Goal: Task Accomplishment & Management: Complete application form

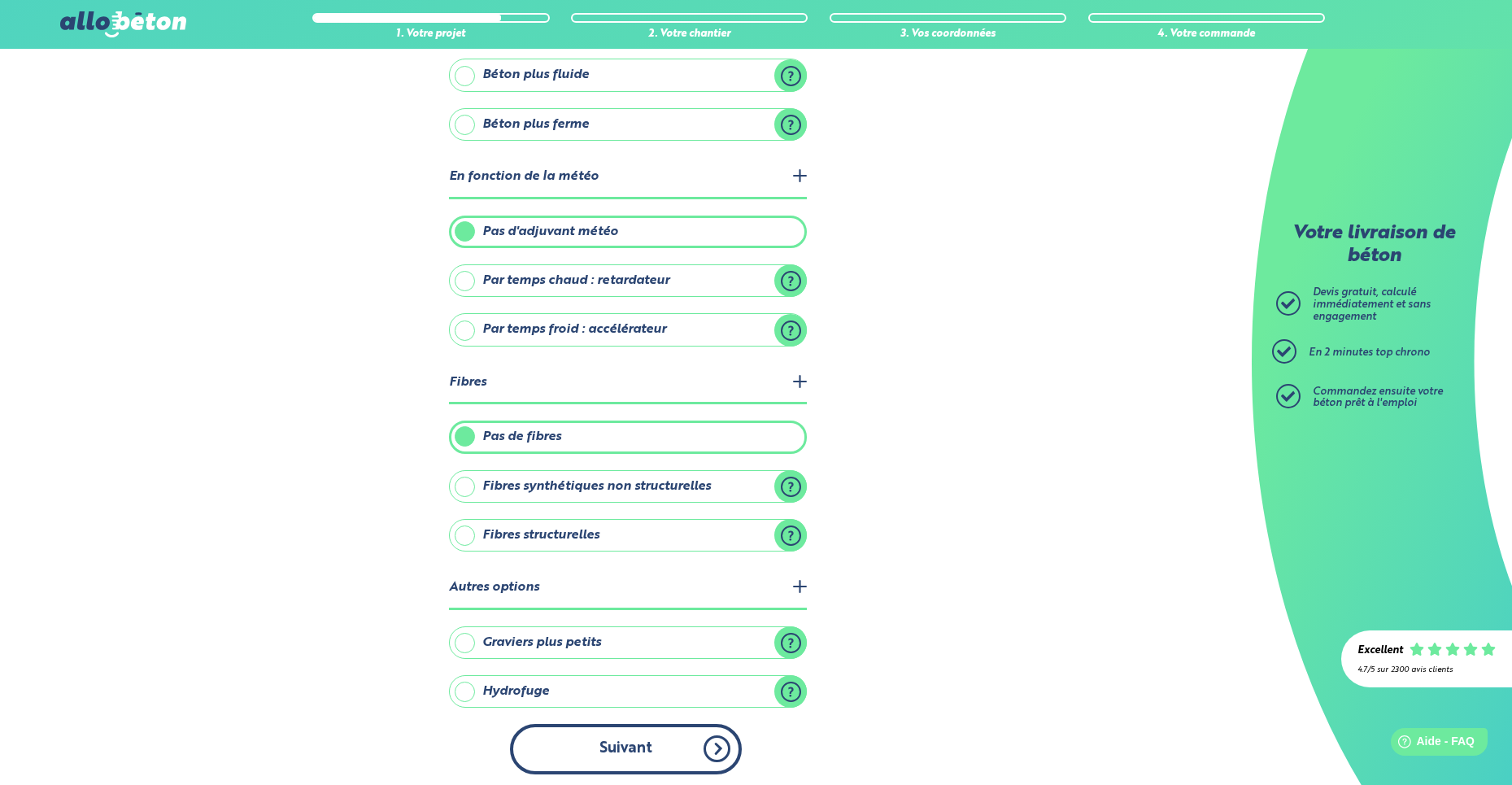
drag, startPoint x: 650, startPoint y: 746, endPoint x: 661, endPoint y: 744, distance: 11.2
click at [655, 745] on button "Suivant" at bounding box center [626, 748] width 231 height 50
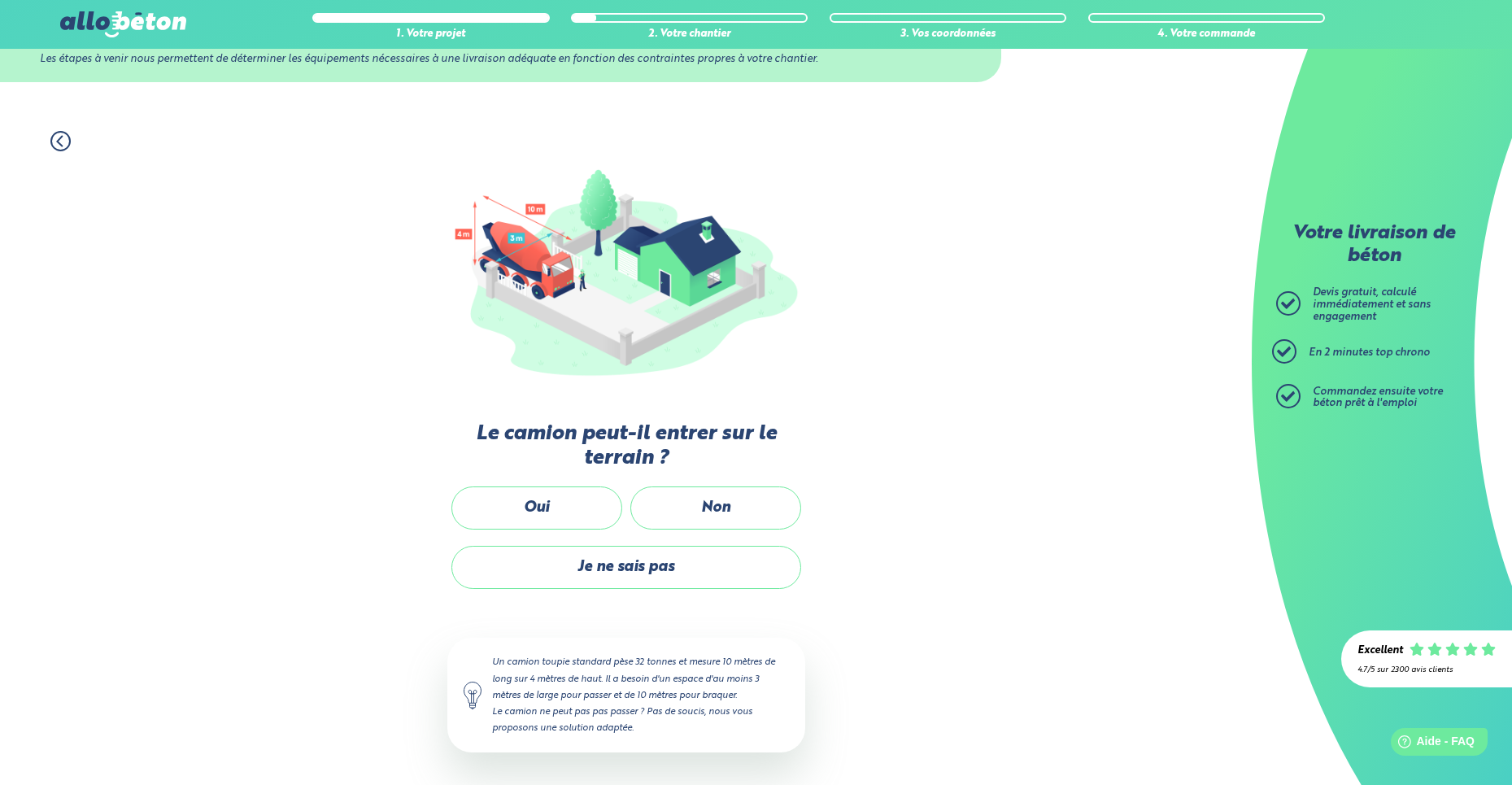
scroll to position [64, 0]
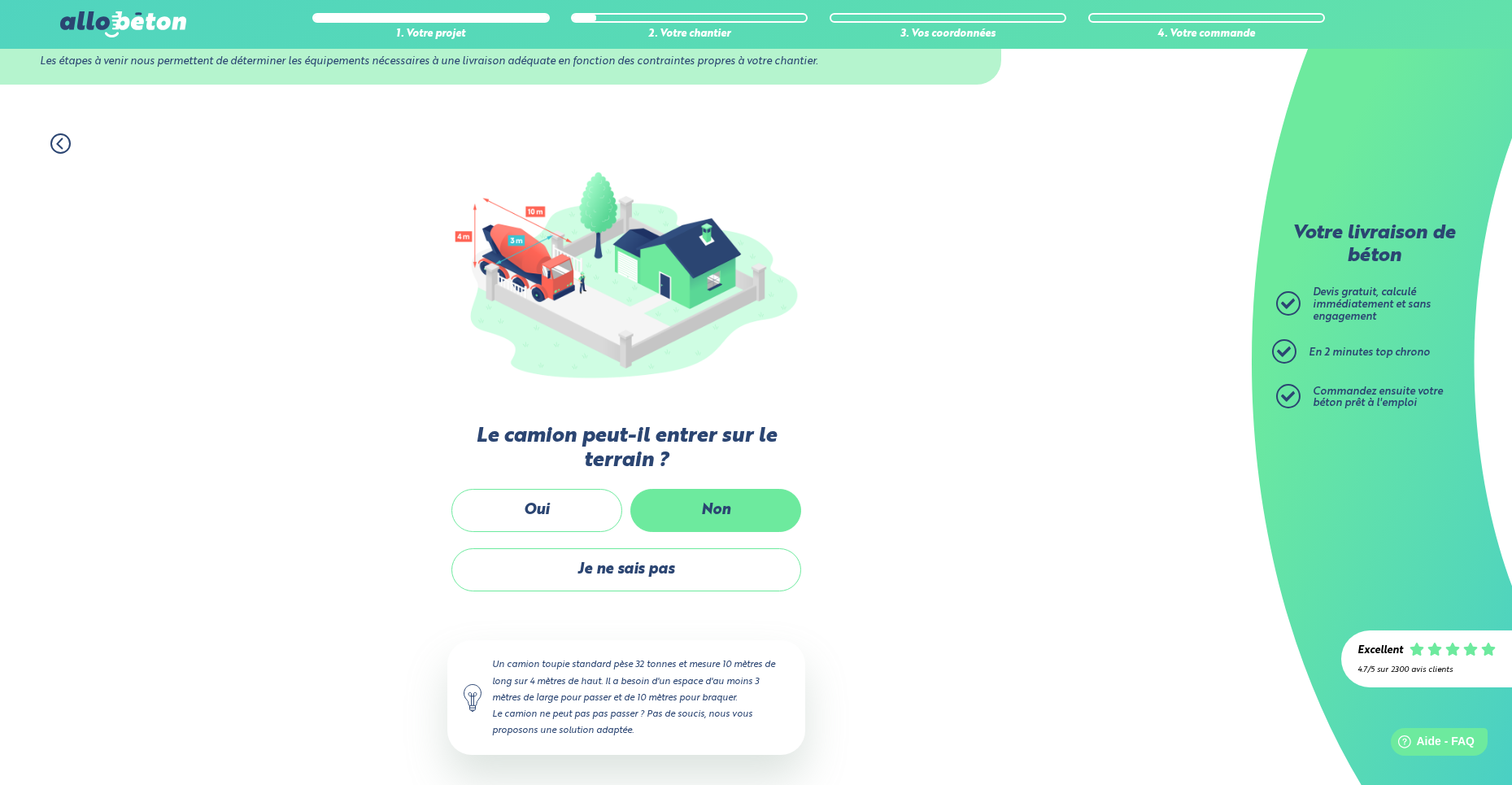
click at [686, 500] on label "Non" at bounding box center [716, 510] width 171 height 43
click at [0, 0] on input "Non" at bounding box center [0, 0] width 0 height 0
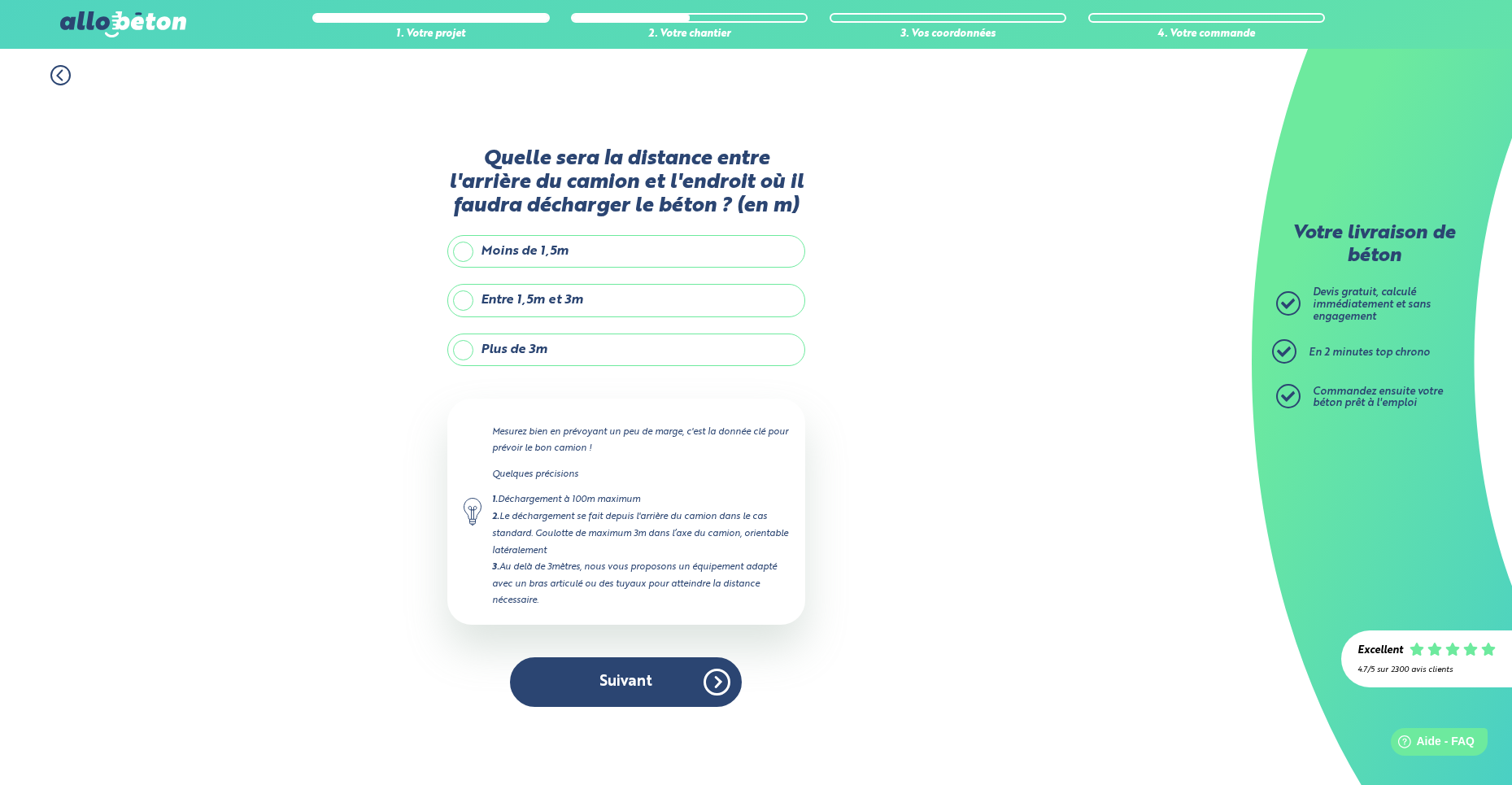
click at [595, 346] on label "Plus de 3m" at bounding box center [626, 350] width 358 height 33
click at [0, 0] on input "Plus de 3m" at bounding box center [0, 0] width 0 height 0
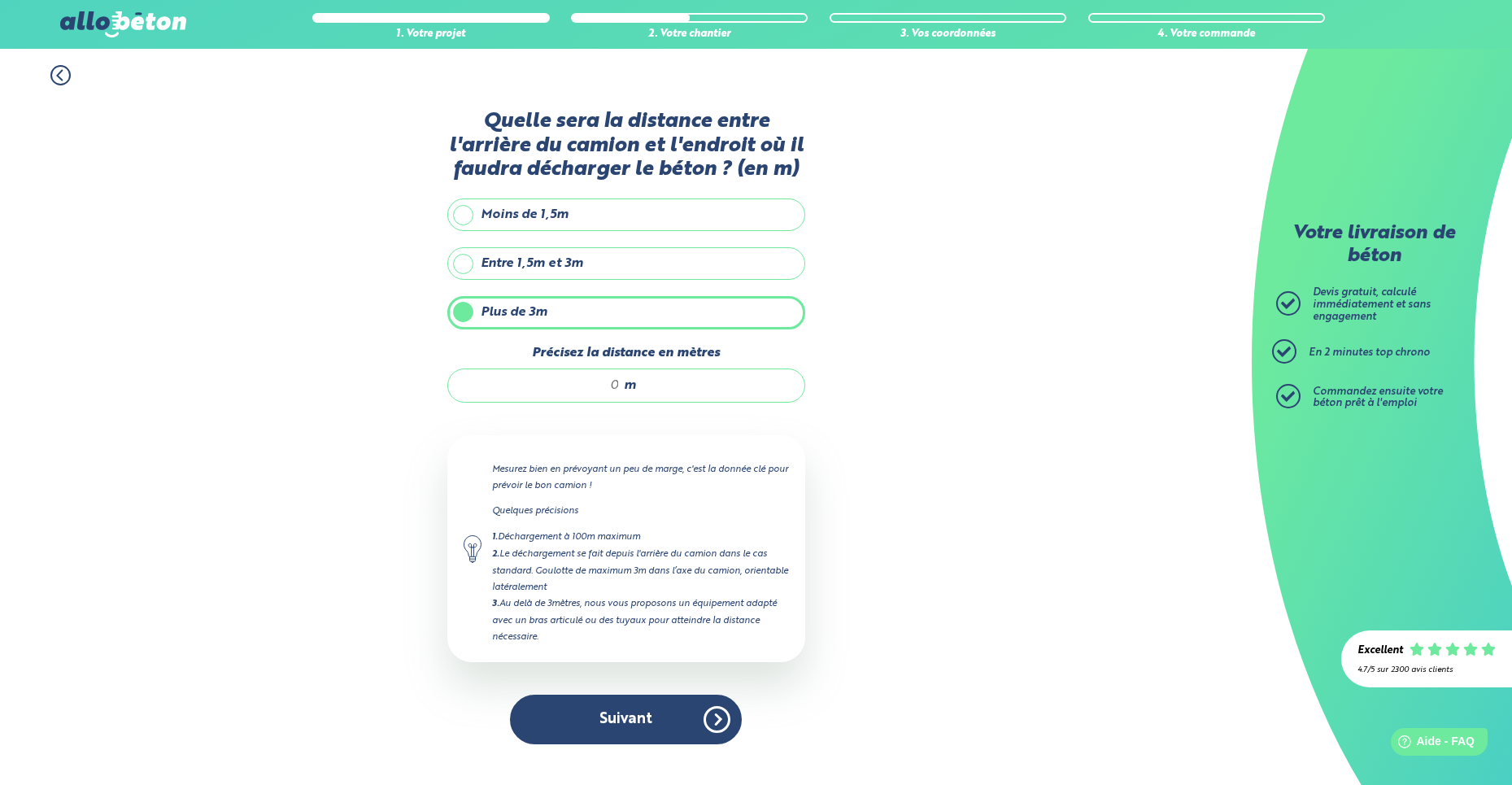
click at [611, 381] on input "Précisez la distance en mètres" at bounding box center [542, 386] width 156 height 16
type input "8"
click at [624, 718] on button "Suivant" at bounding box center [626, 719] width 231 height 50
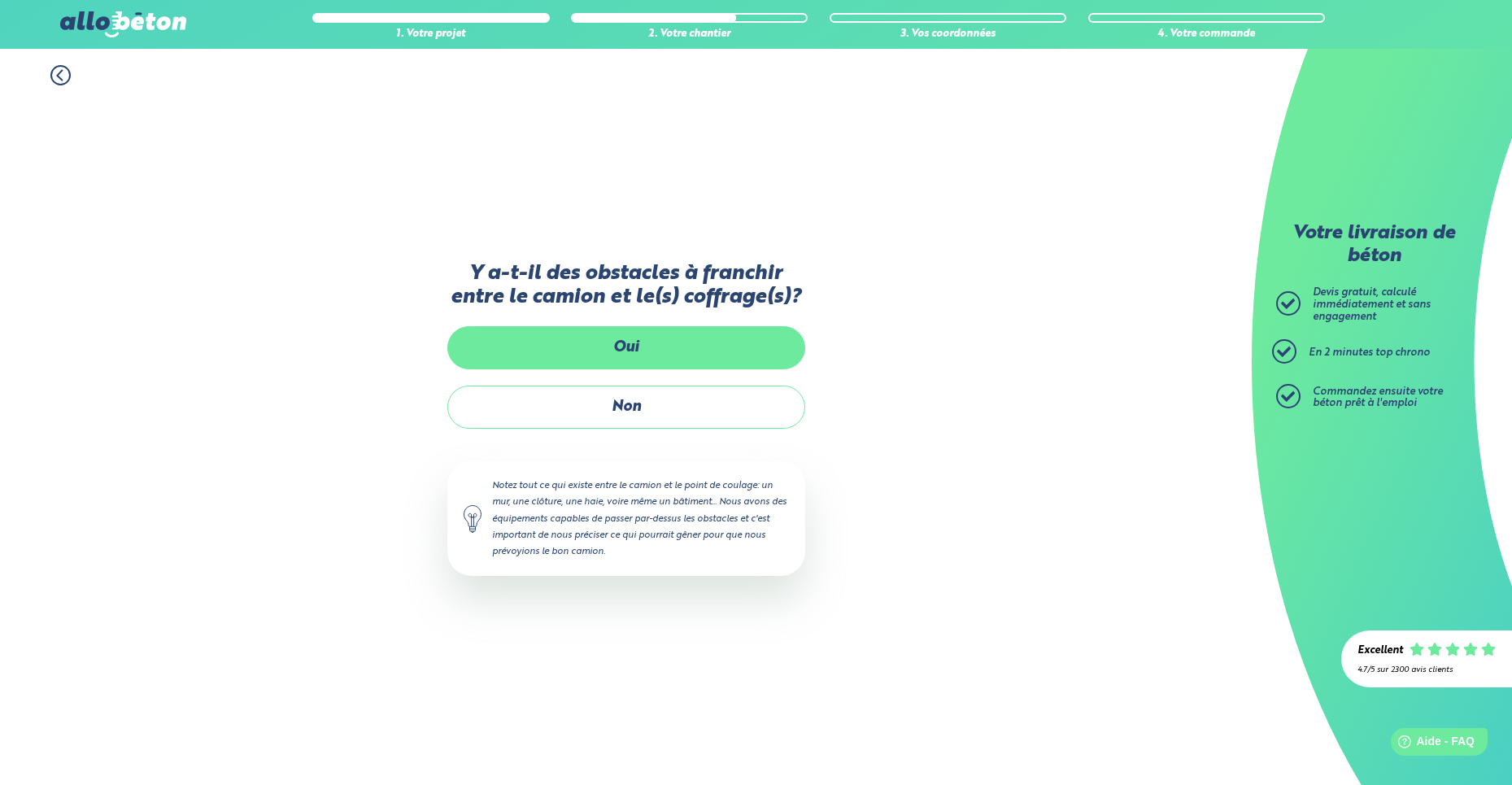
click at [638, 356] on label "Oui" at bounding box center [626, 347] width 358 height 43
click at [0, 0] on input "Oui" at bounding box center [0, 0] width 0 height 0
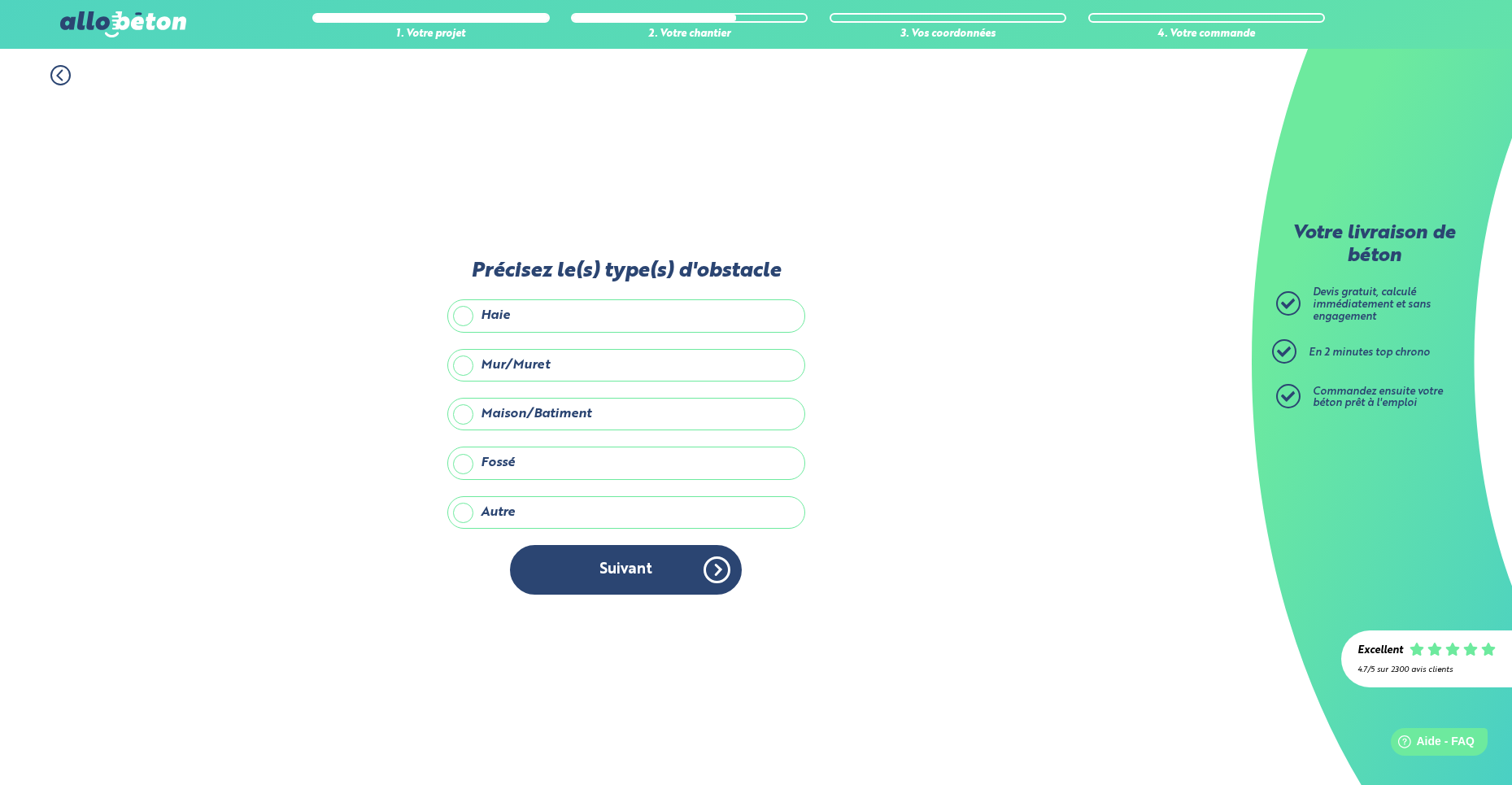
click at [490, 319] on label "Haie" at bounding box center [626, 315] width 358 height 33
click at [0, 0] on input "Haie" at bounding box center [0, 0] width 0 height 0
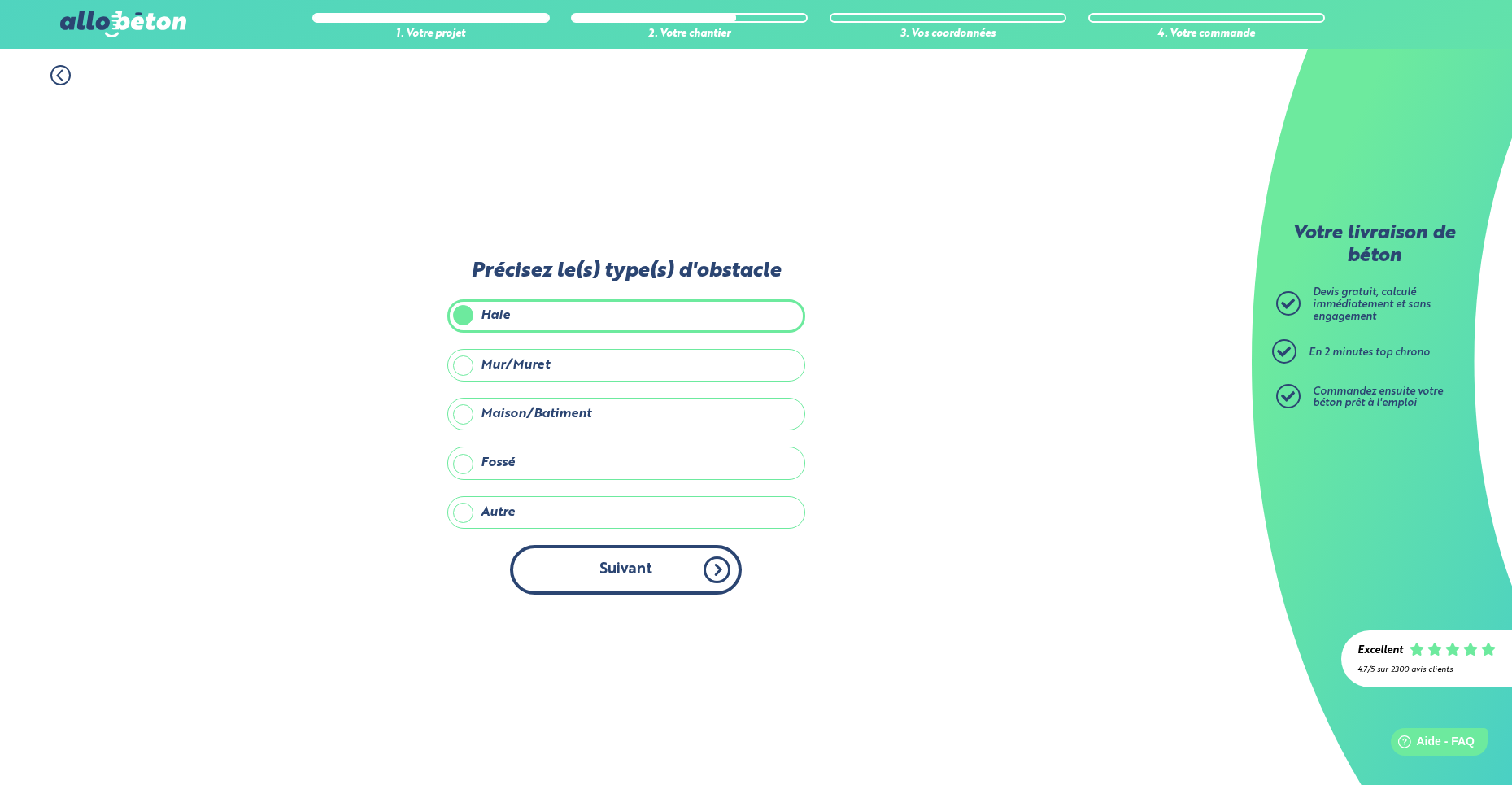
click at [620, 567] on button "Suivant" at bounding box center [626, 570] width 231 height 50
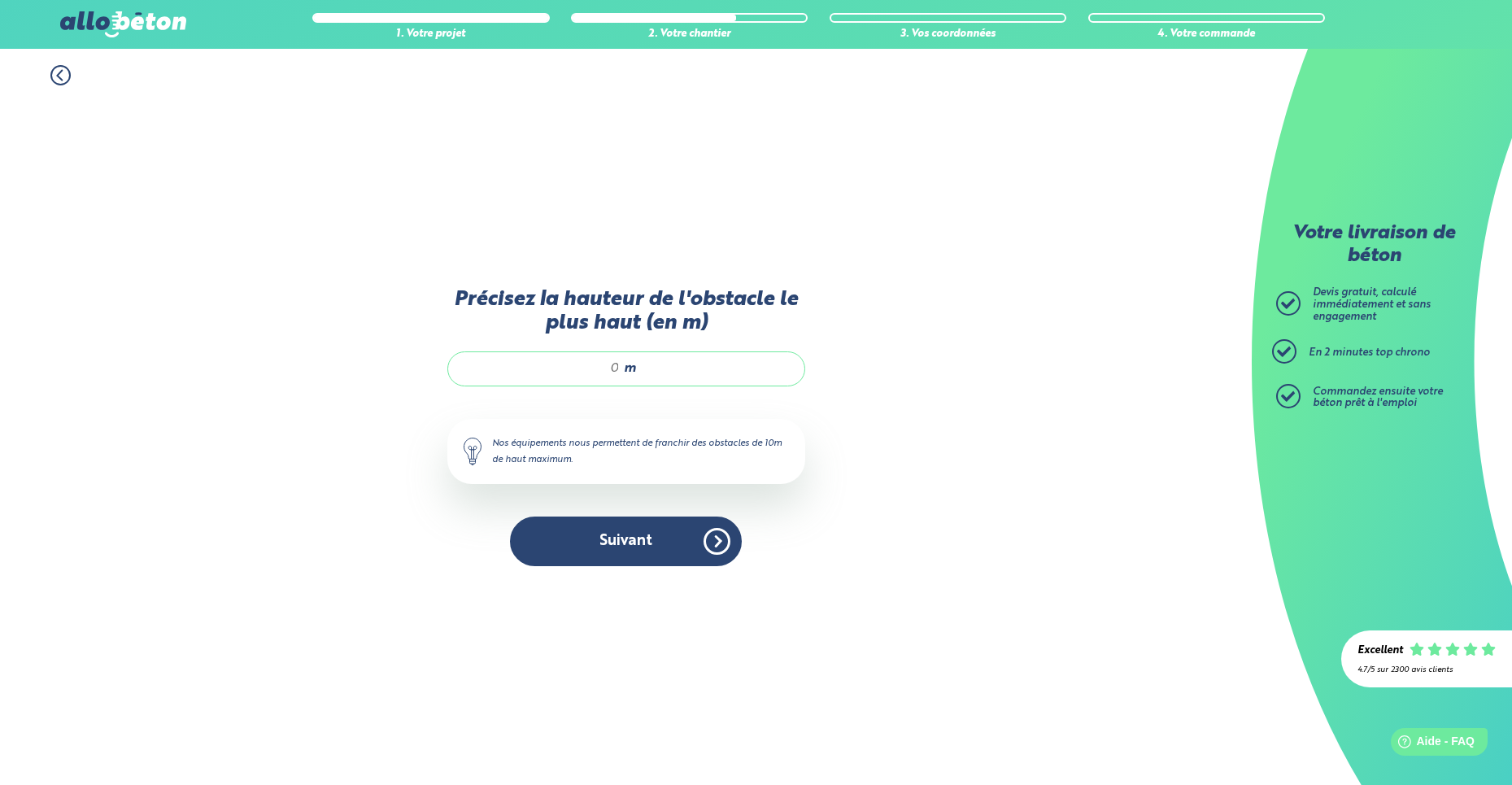
click at [607, 366] on input "Précisez la hauteur de l'obstacle le plus haut (en m)" at bounding box center [542, 368] width 156 height 16
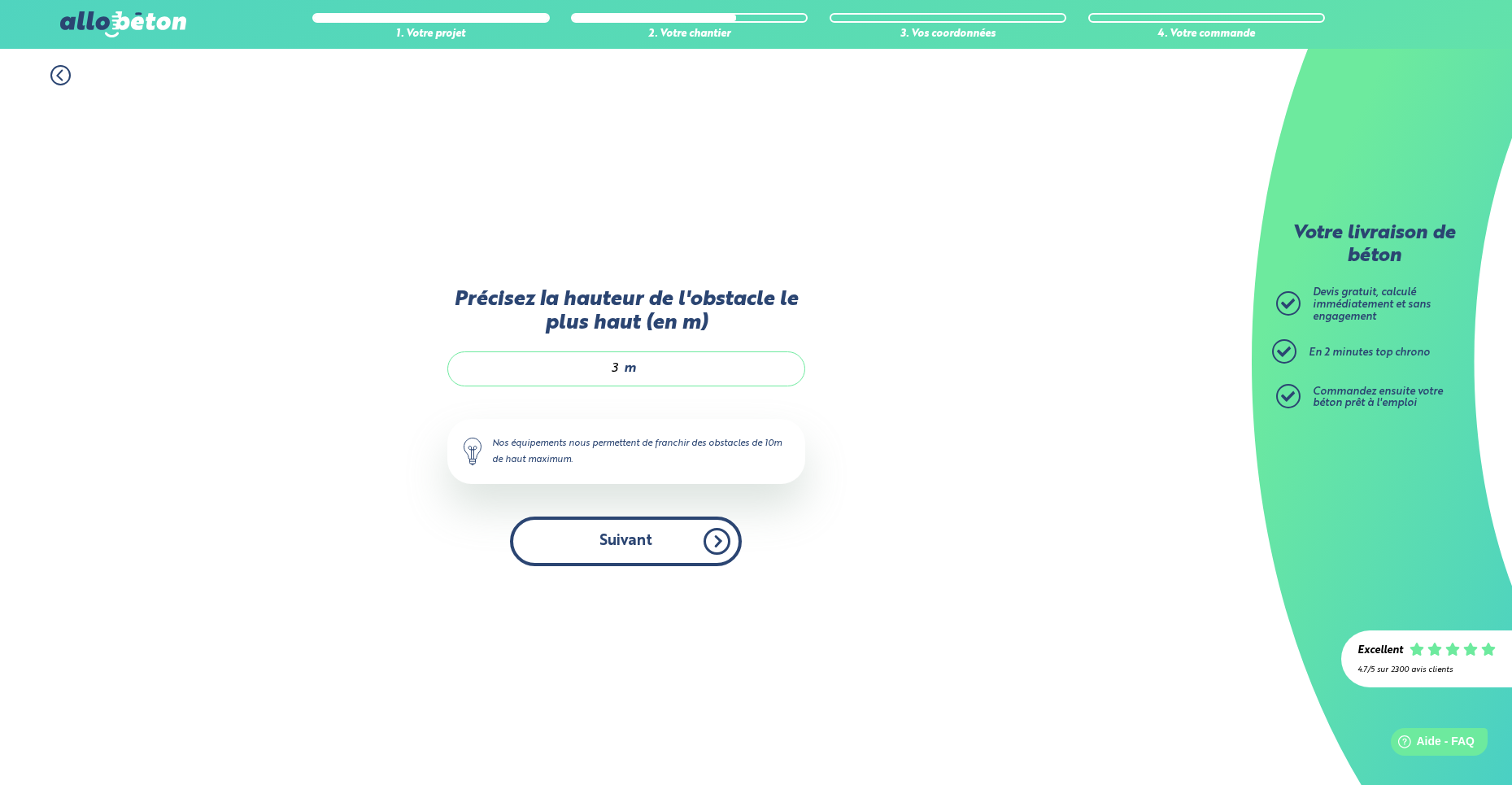
type input "3"
click at [661, 562] on button "Suivant" at bounding box center [626, 541] width 231 height 50
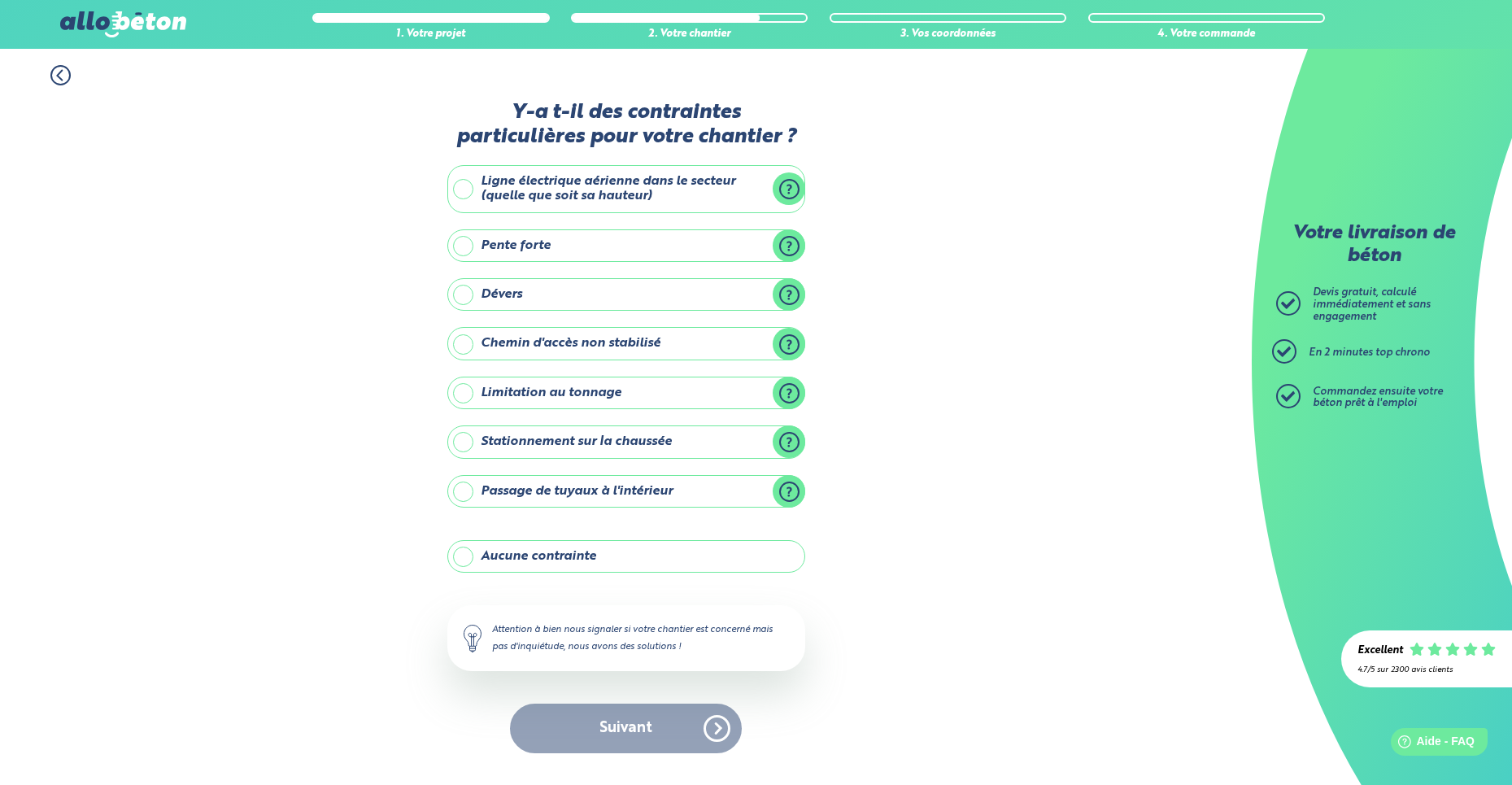
click at [60, 77] on icon at bounding box center [60, 75] width 20 height 20
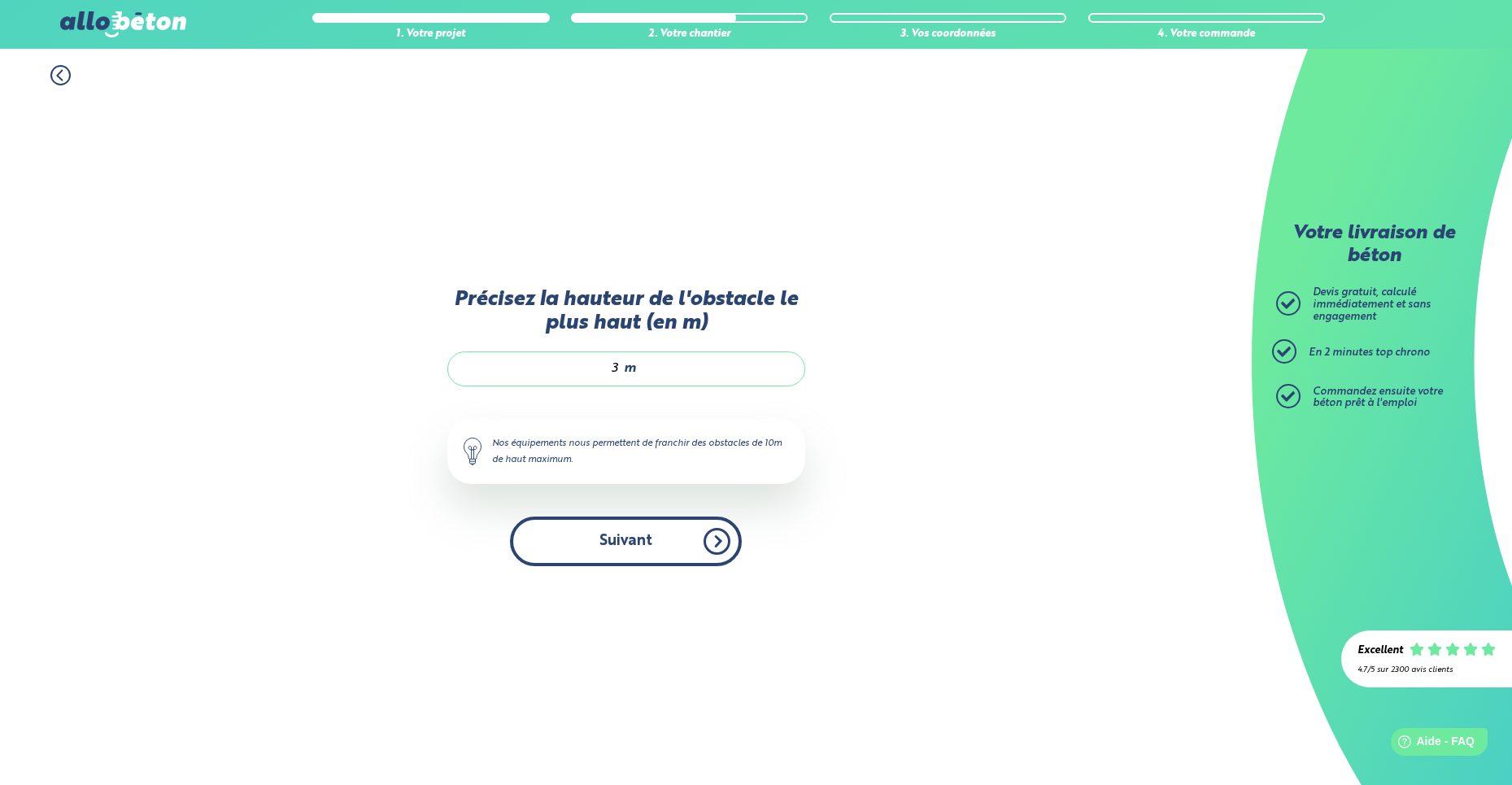
click at [624, 530] on button "Suivant" at bounding box center [626, 541] width 231 height 50
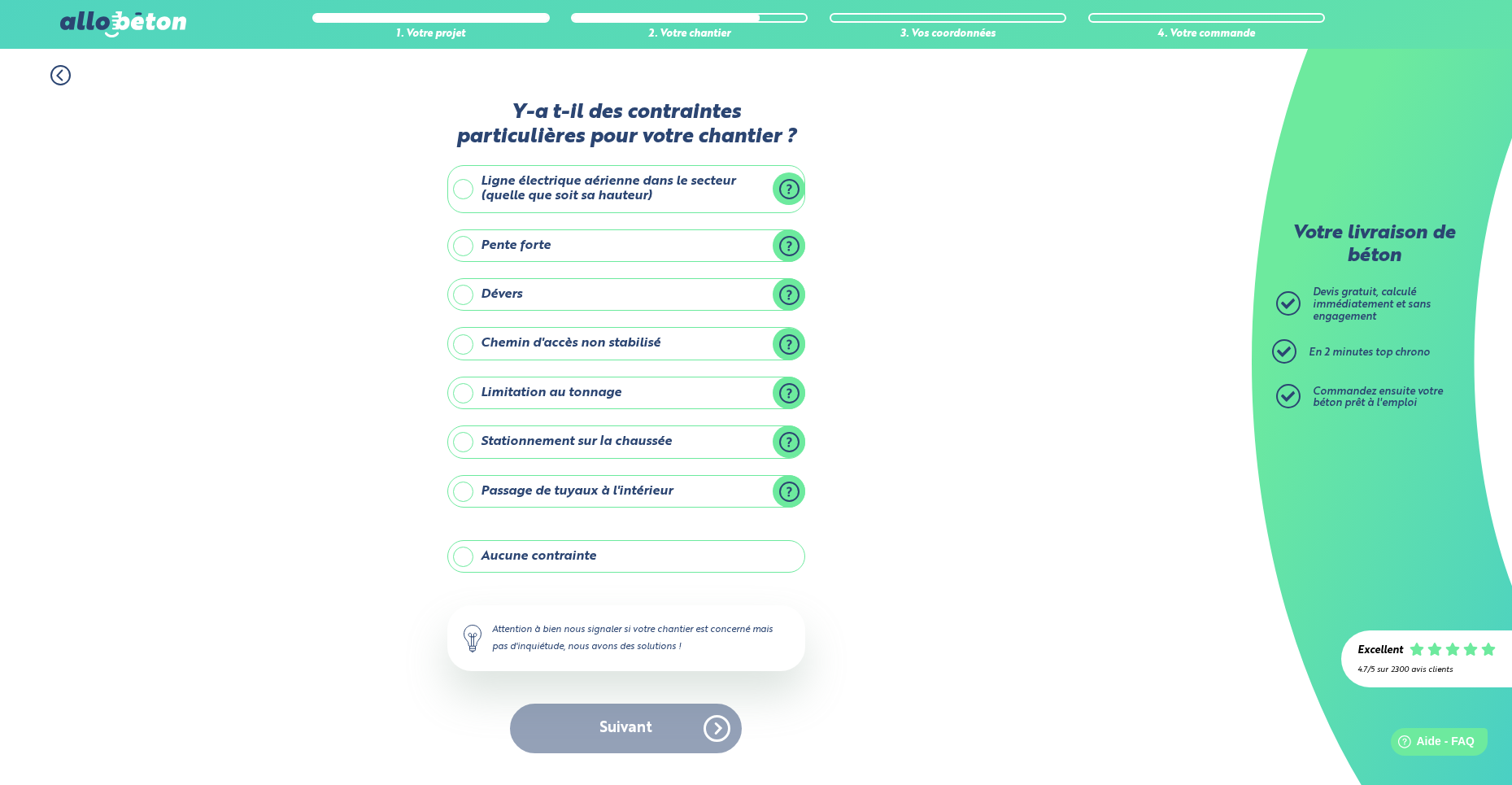
scroll to position [1, 0]
click at [541, 192] on label "Ligne électrique aérienne dans le secteur (quelle que soit sa hauteur)" at bounding box center [626, 189] width 358 height 48
click at [0, 0] on input "Ligne électrique aérienne dans le secteur (quelle que soit sa hauteur)" at bounding box center [0, 0] width 0 height 0
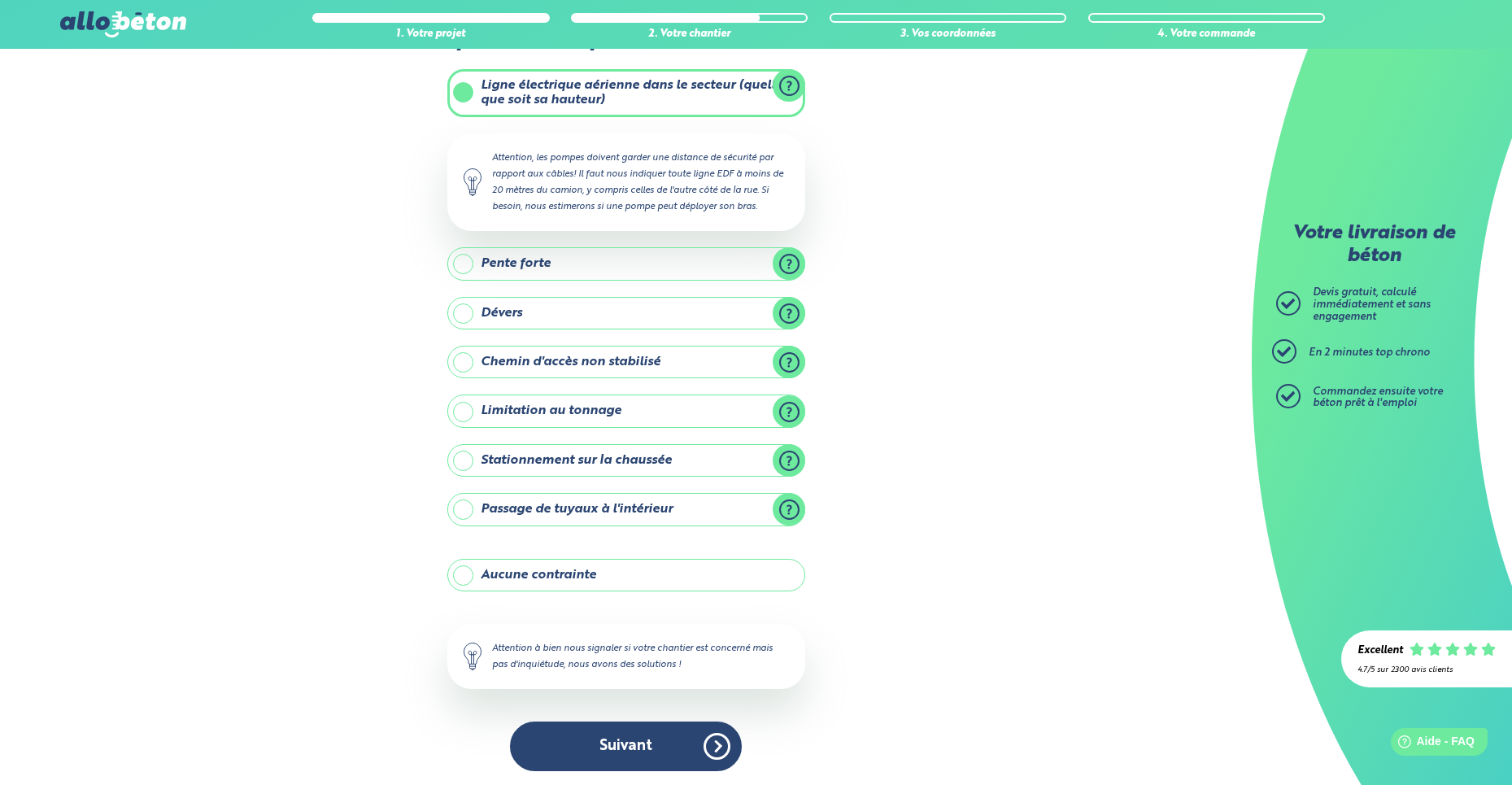
scroll to position [79, 0]
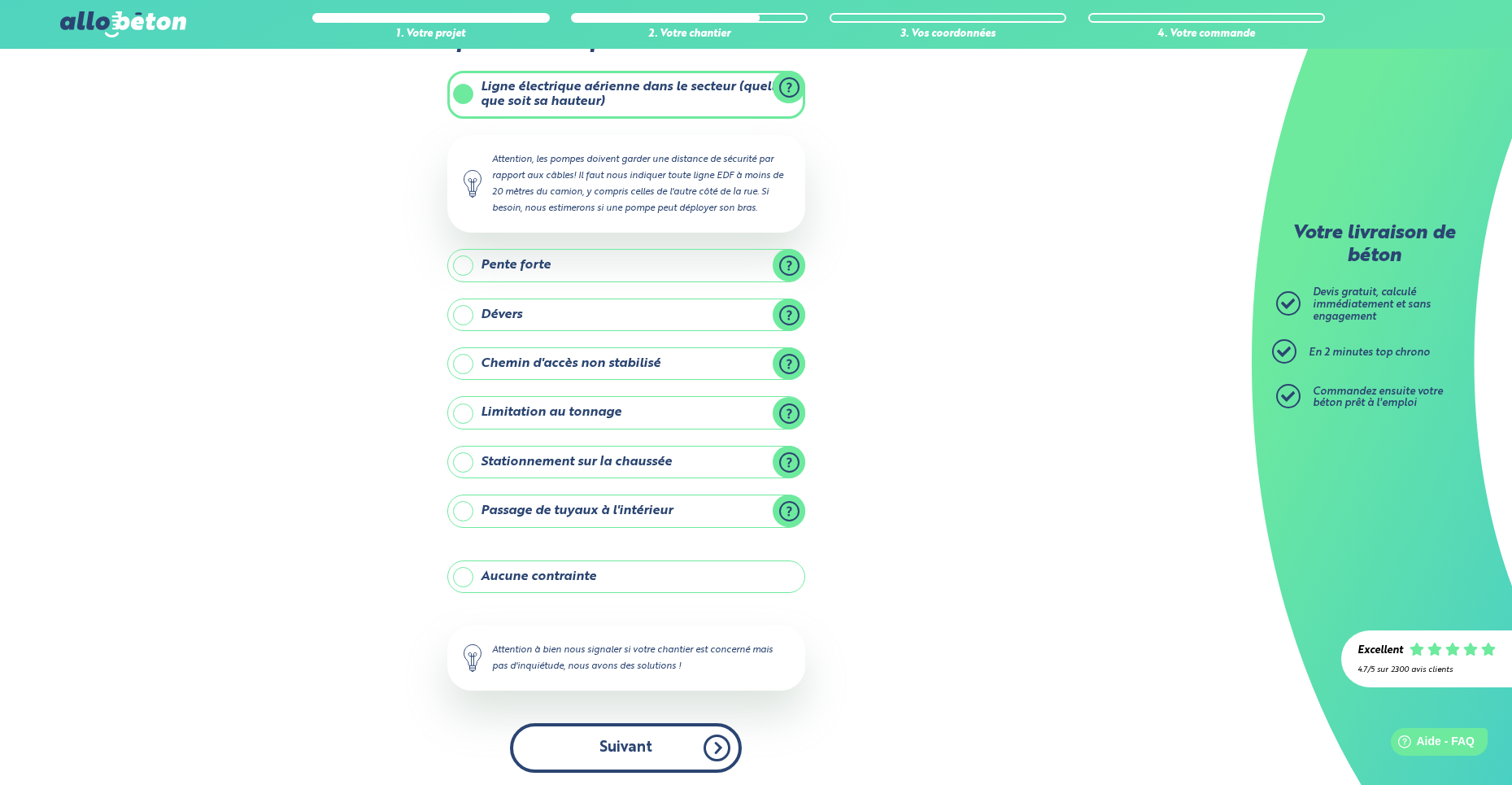
click at [646, 739] on button "Suivant" at bounding box center [626, 748] width 231 height 50
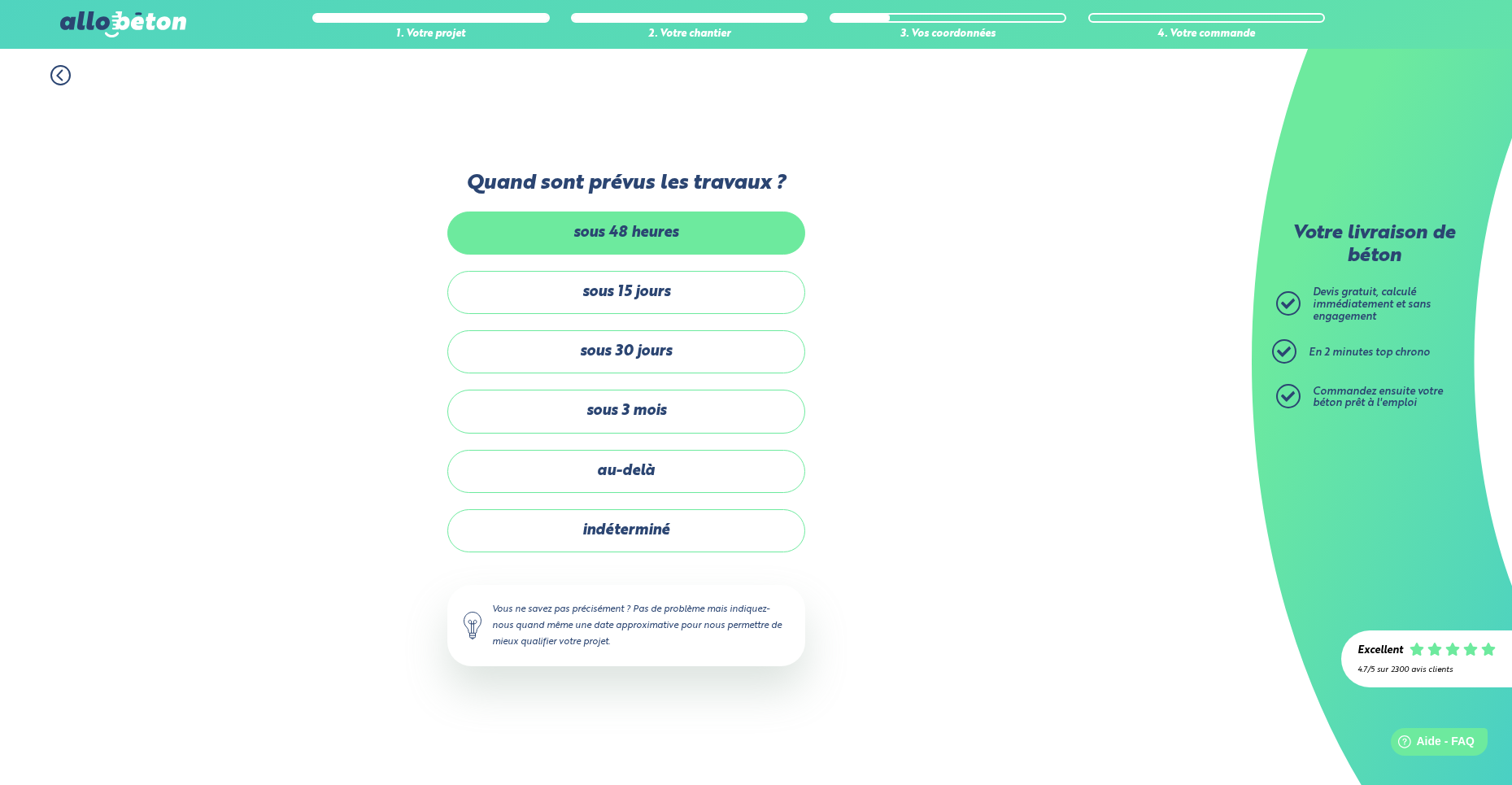
click at [676, 239] on label "sous 48 heures" at bounding box center [626, 232] width 358 height 43
click at [0, 0] on input "sous 48 heures" at bounding box center [0, 0] width 0 height 0
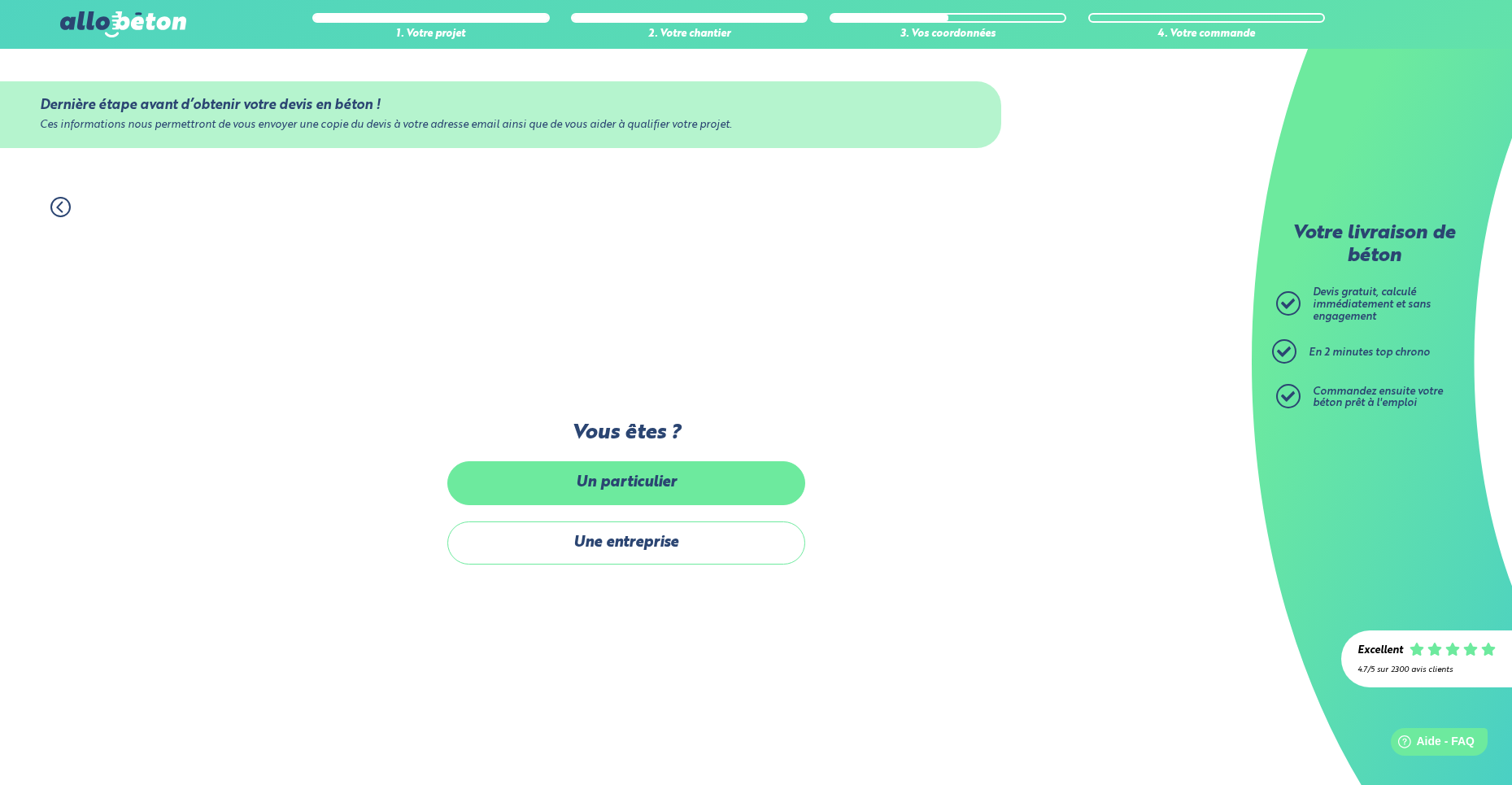
click at [646, 487] on label "Un particulier" at bounding box center [626, 483] width 358 height 43
click at [0, 0] on input "Un particulier" at bounding box center [0, 0] width 0 height 0
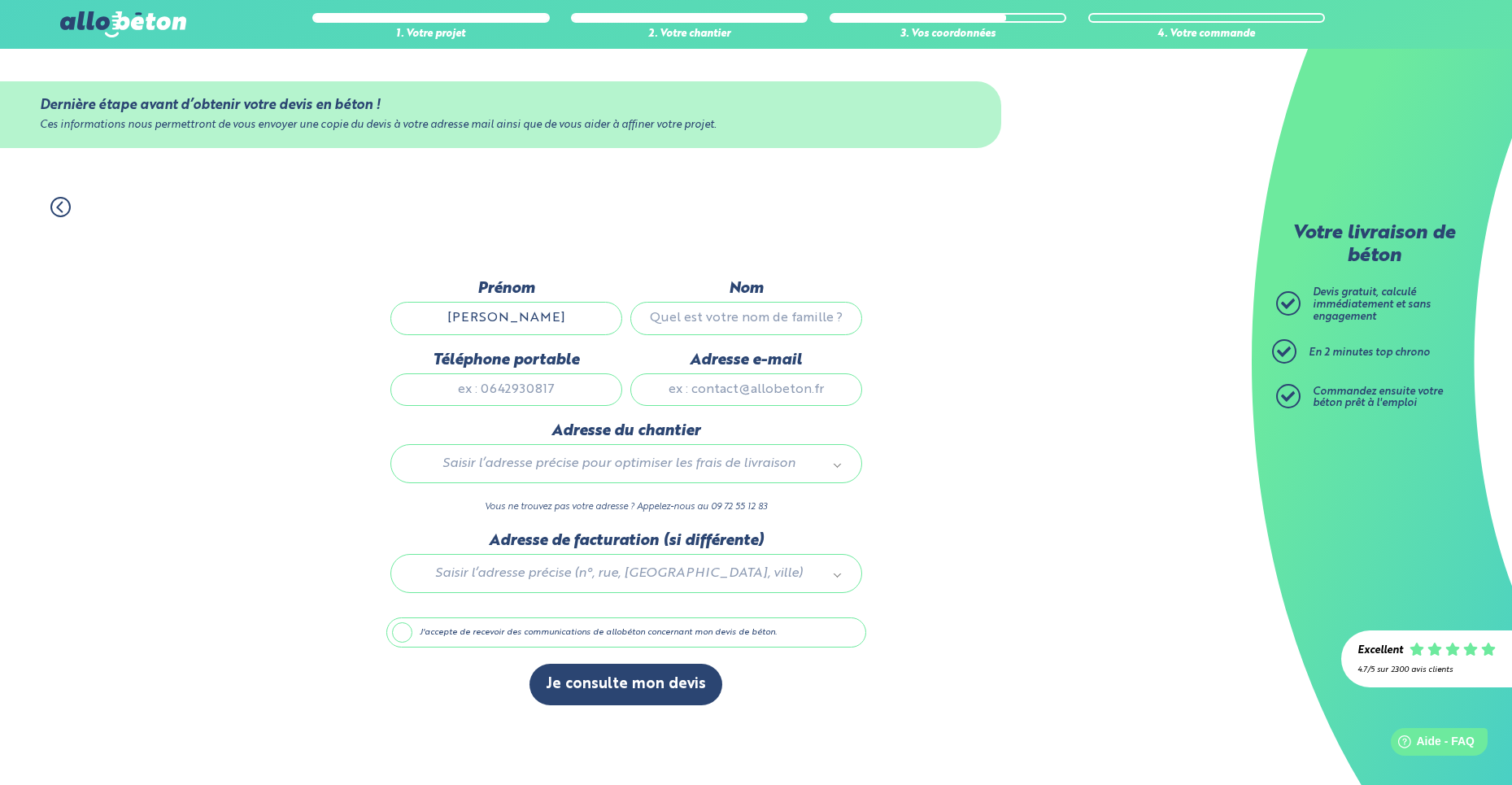
scroll to position [-2, 0]
type input "[PERSON_NAME]"
type input "HEBBINCKUYS"
type input "0609207483"
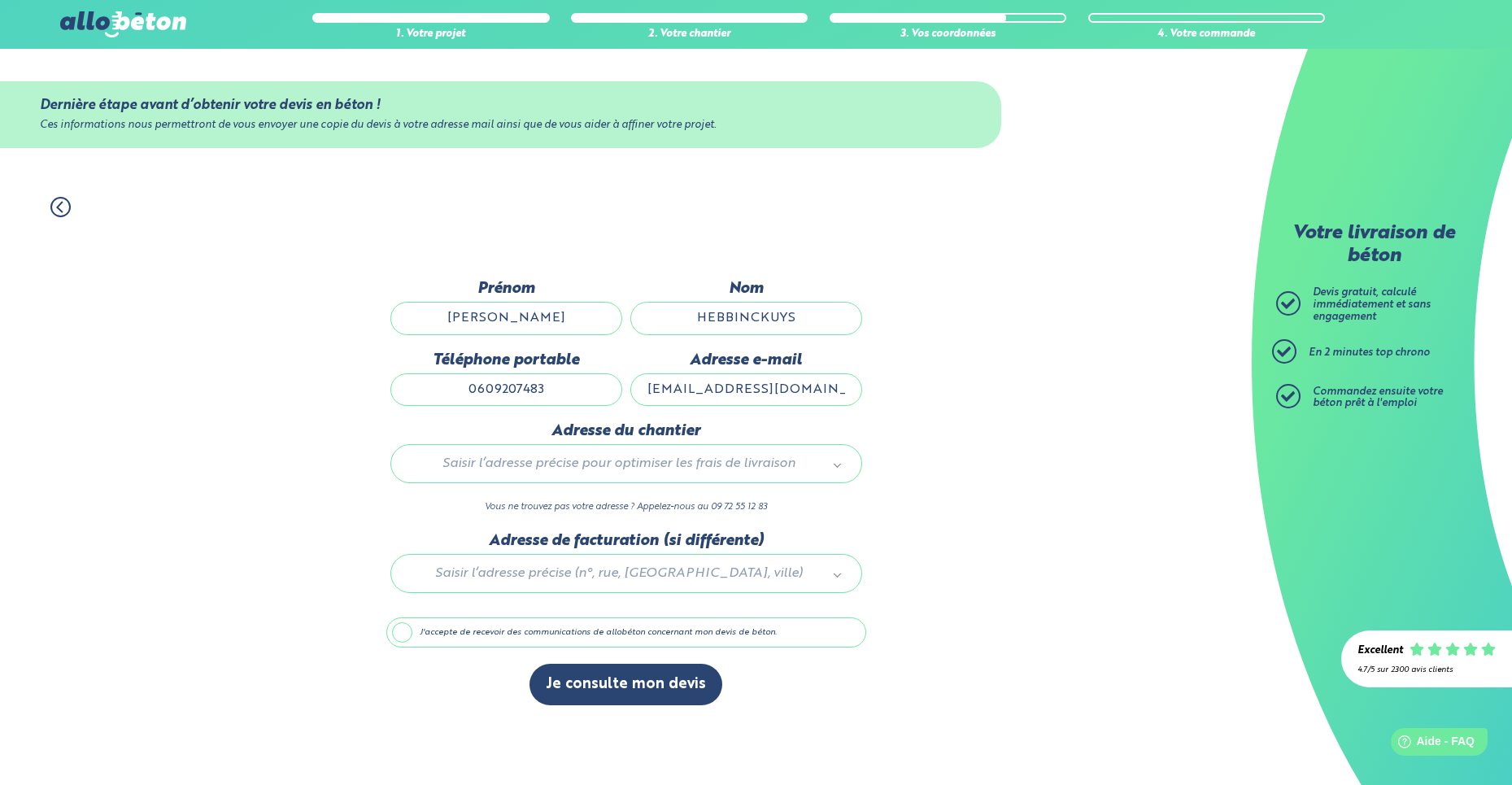
type input "[EMAIL_ADDRESS][DOMAIN_NAME]"
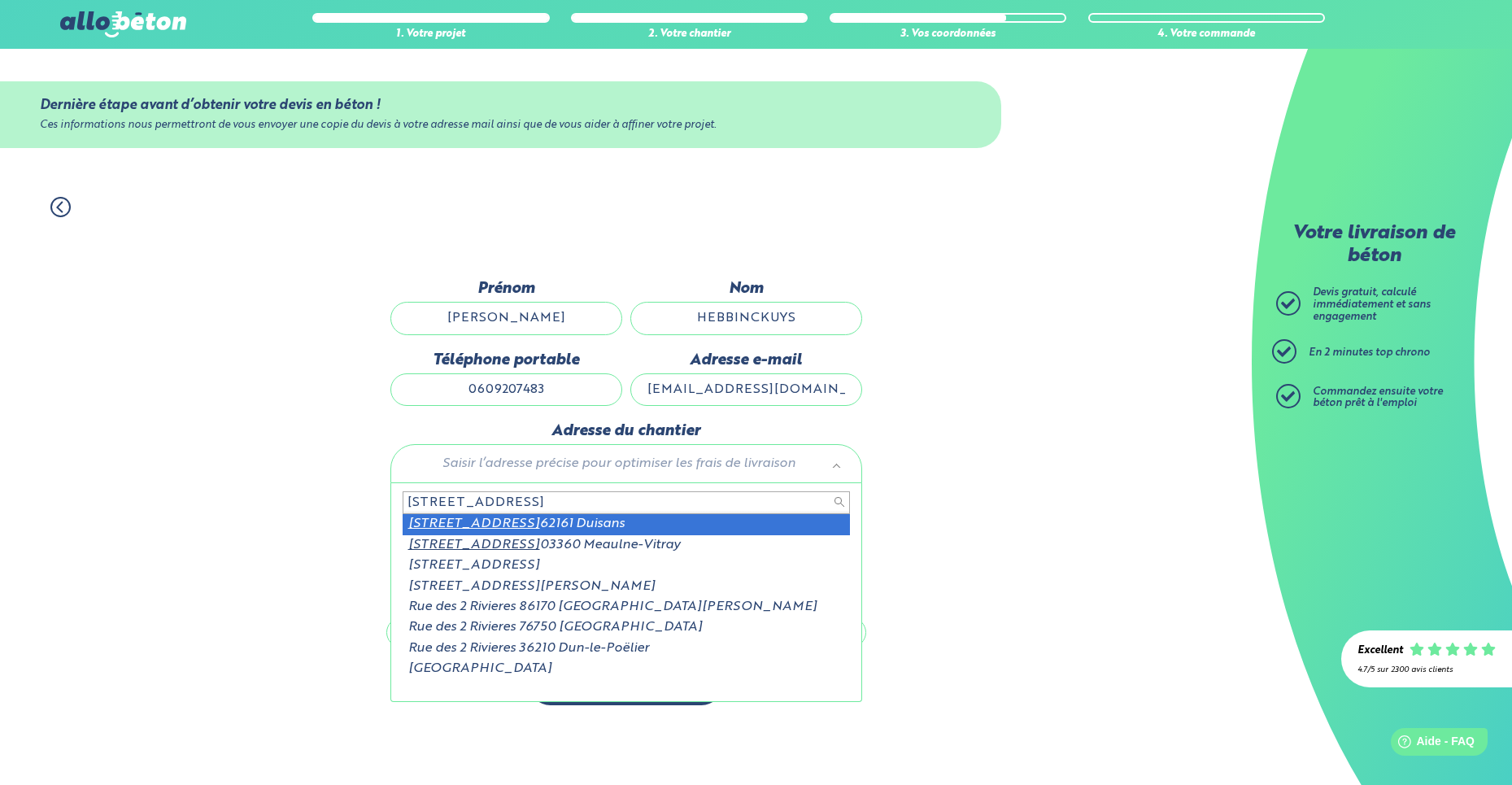
type input "[STREET_ADDRESS]"
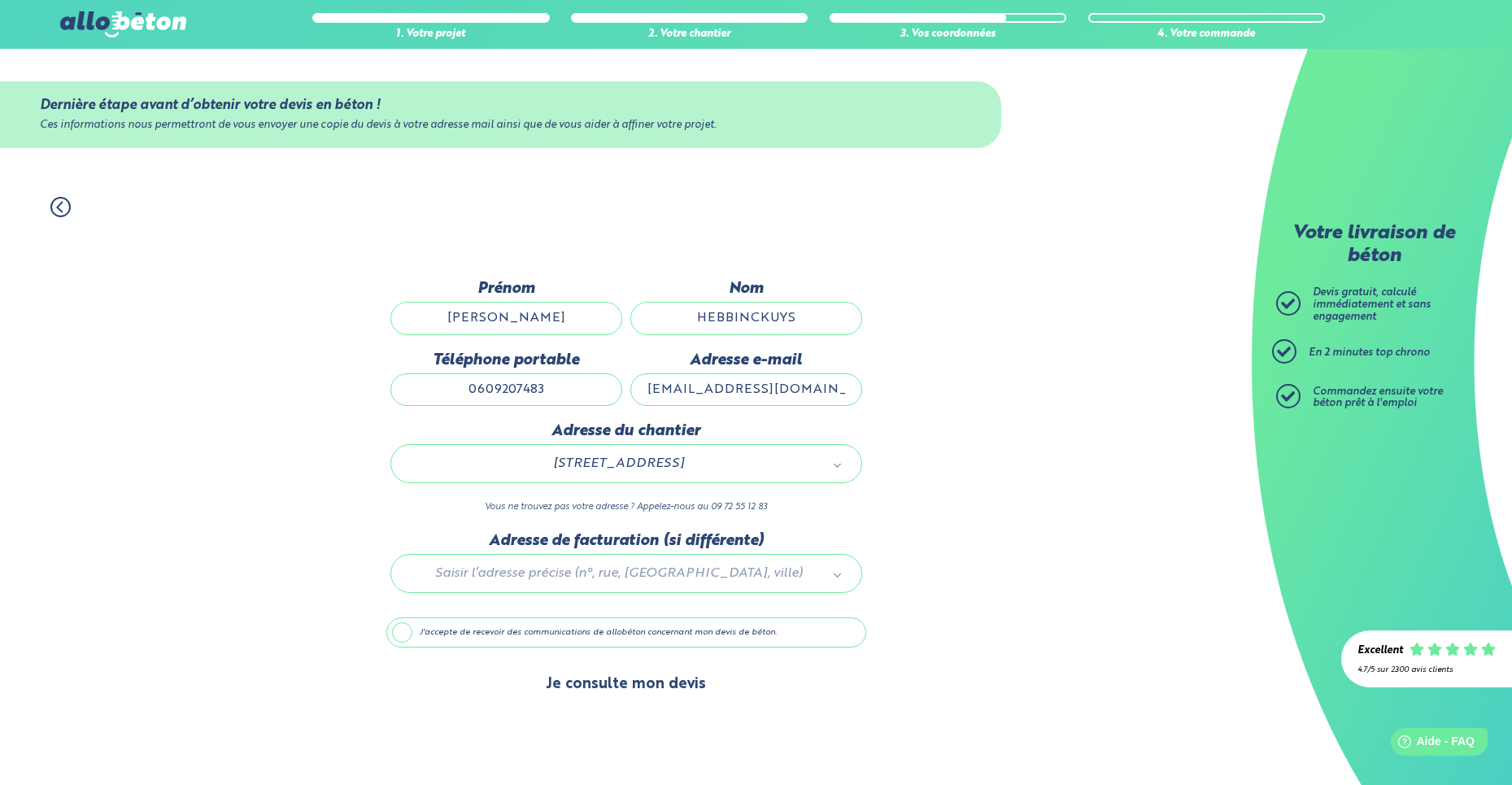
click at [627, 676] on button "Je consulte mon devis" at bounding box center [626, 684] width 193 height 42
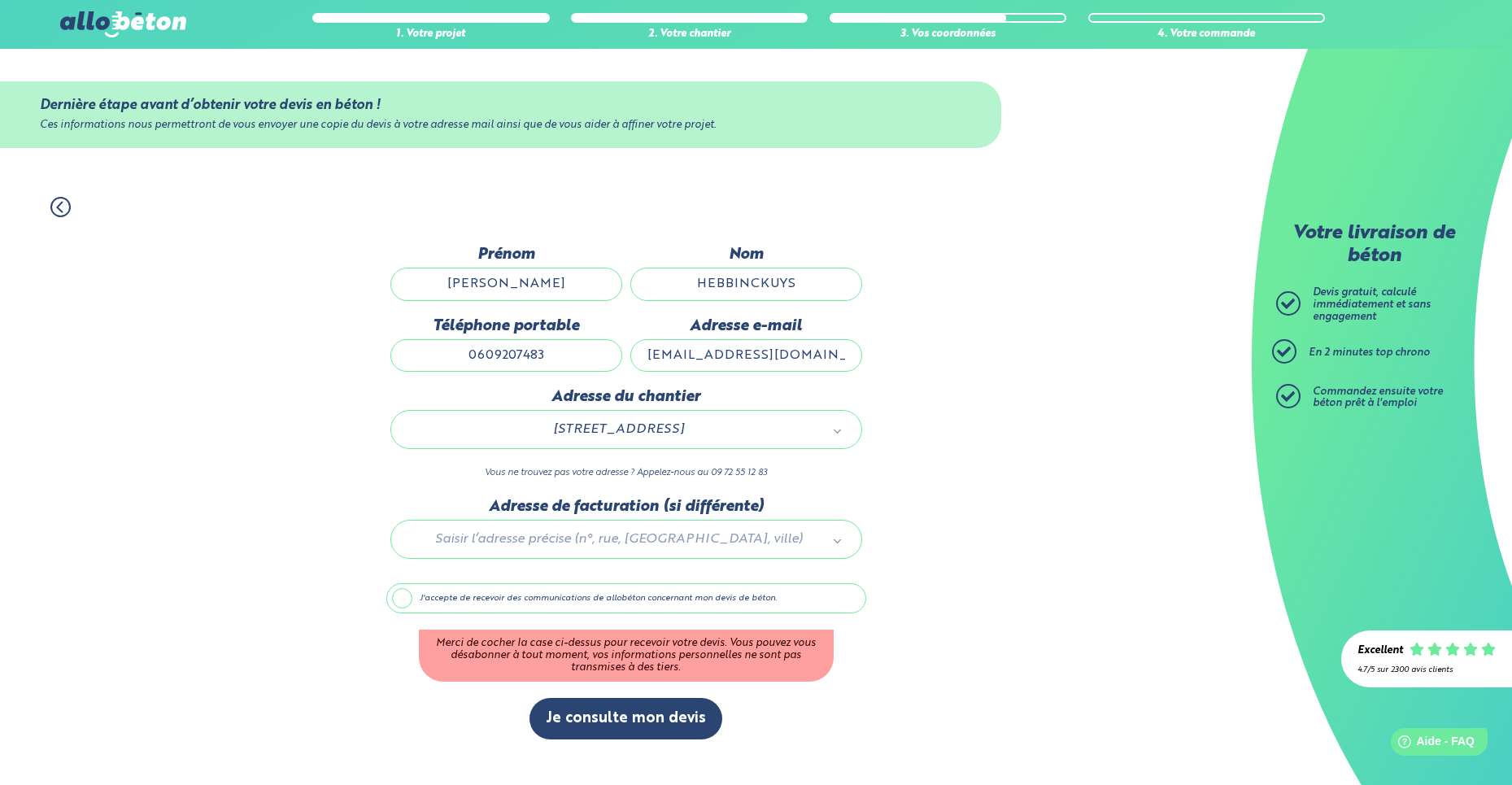
click at [406, 602] on label "J'accepte de recevoir des communications de allobéton concernant mon devis de b…" at bounding box center [626, 599] width 480 height 31
click at [0, 0] on input "J'accepte de recevoir des communications de allobéton concernant mon devis de b…" at bounding box center [0, 0] width 0 height 0
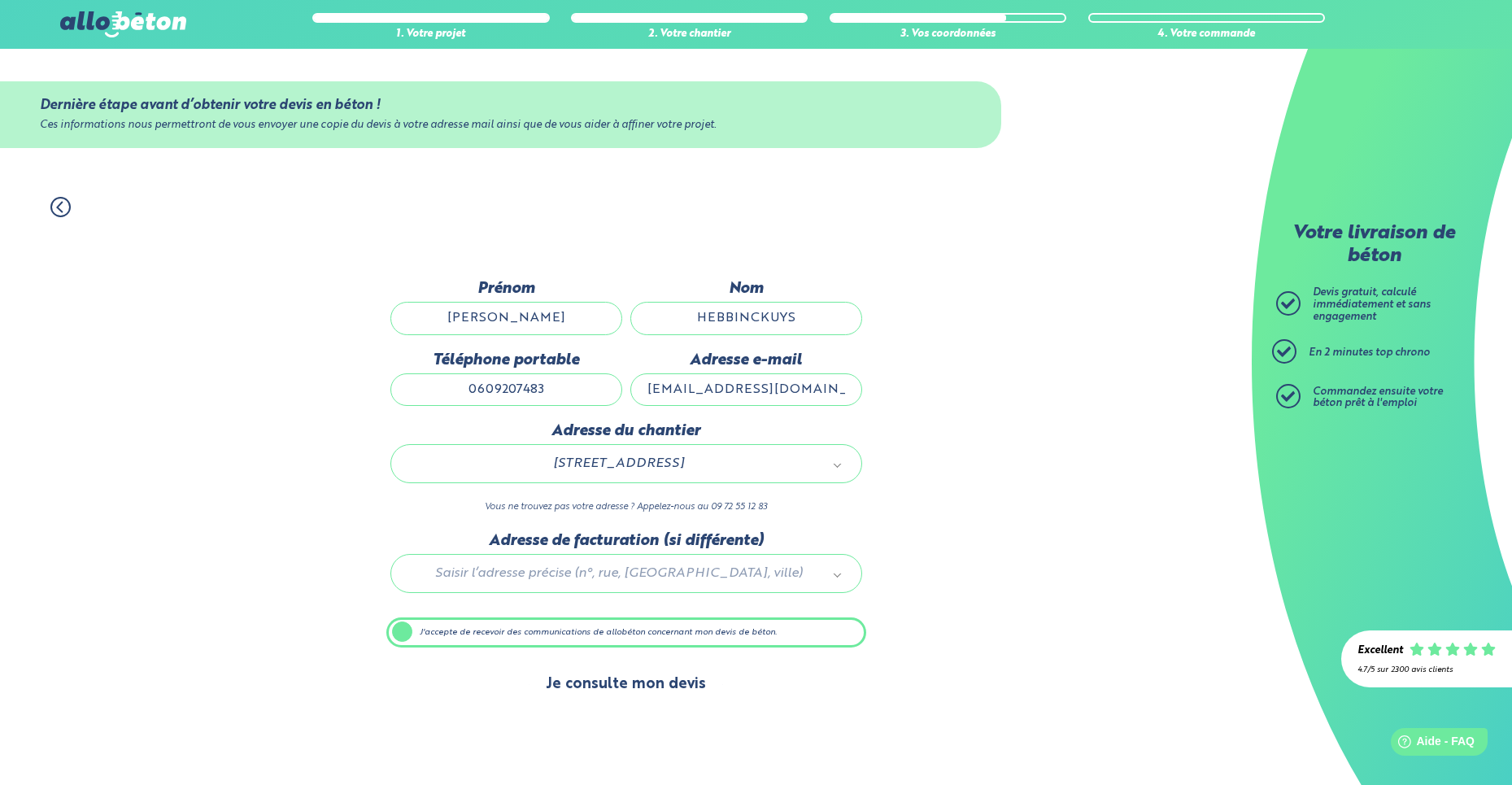
click at [655, 681] on button "Je consulte mon devis" at bounding box center [626, 684] width 193 height 42
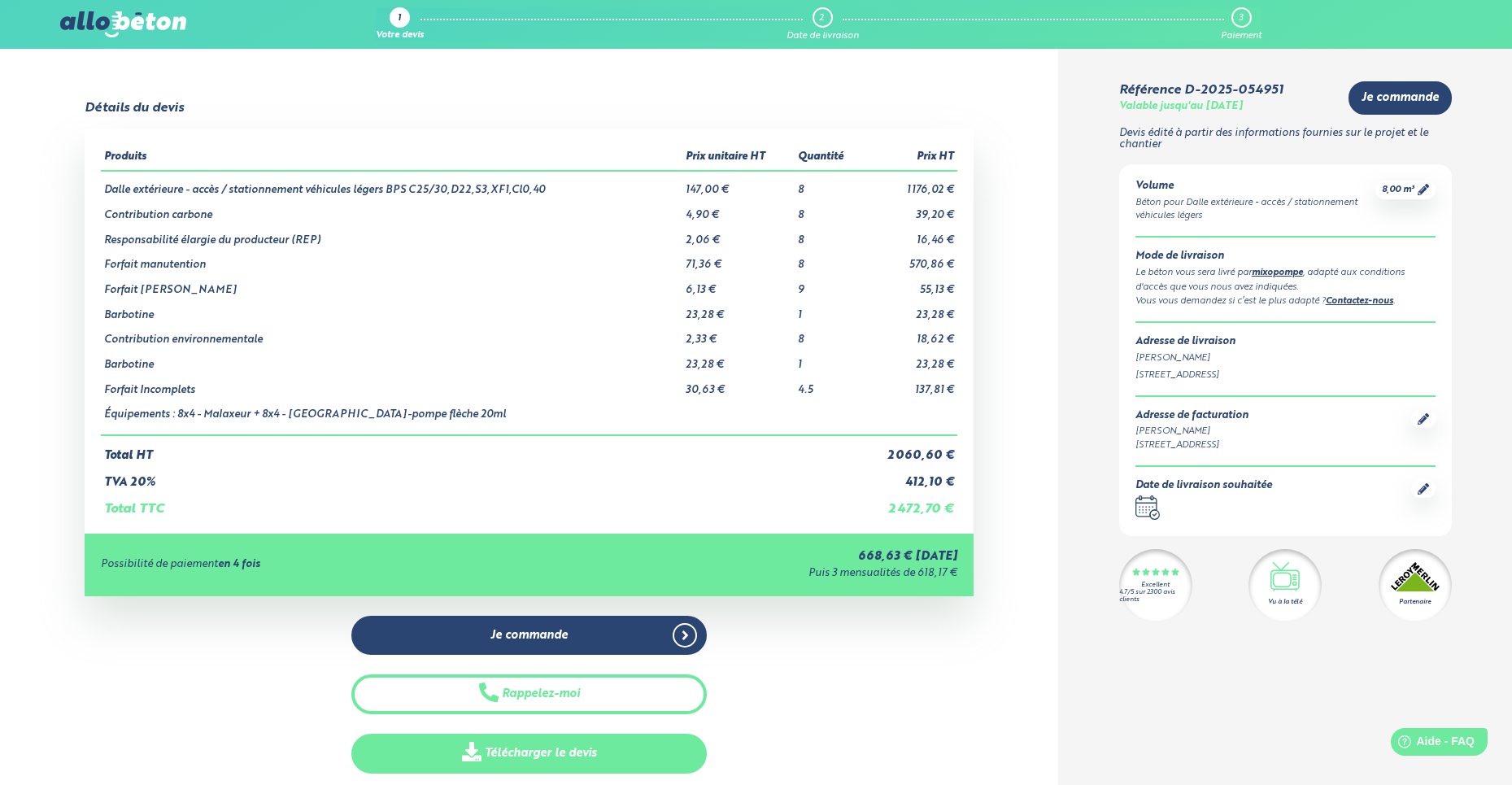
click at [486, 751] on link "Télécharger le devis" at bounding box center [529, 753] width 355 height 40
